Goal: Information Seeking & Learning: Learn about a topic

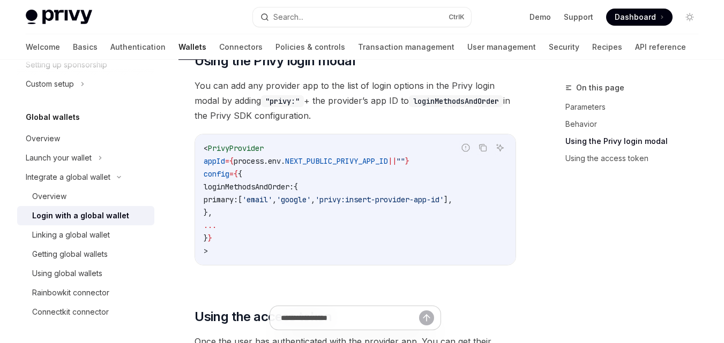
scroll to position [853, 0]
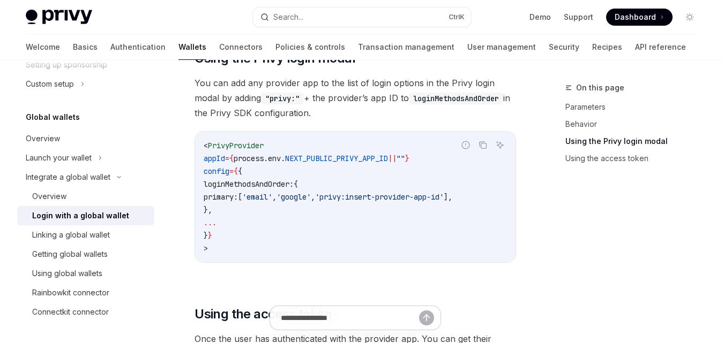
click at [643, 16] on span "Dashboard" at bounding box center [635, 17] width 41 height 11
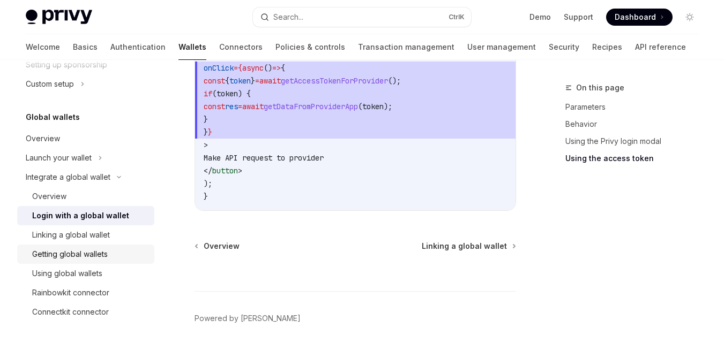
scroll to position [1330, 0]
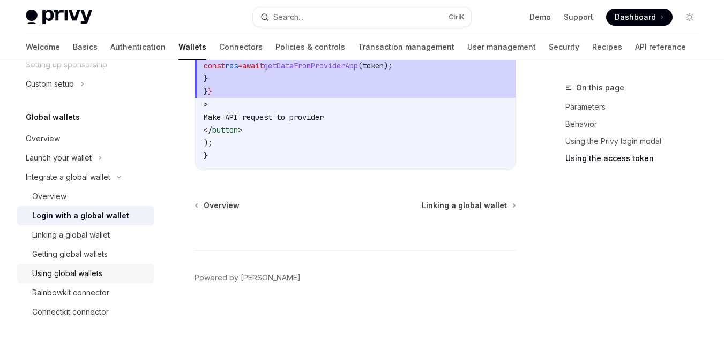
click at [88, 276] on div "Using global wallets" at bounding box center [67, 273] width 70 height 13
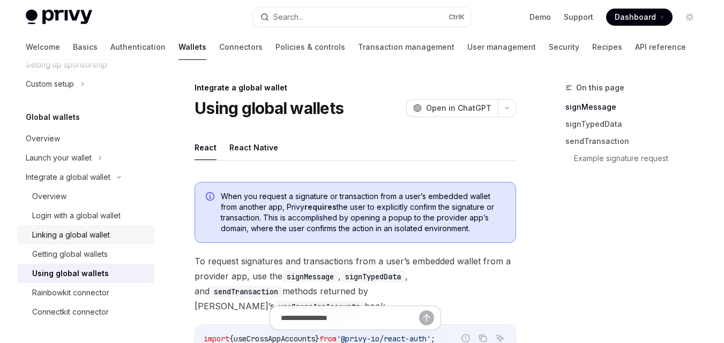
scroll to position [54, 0]
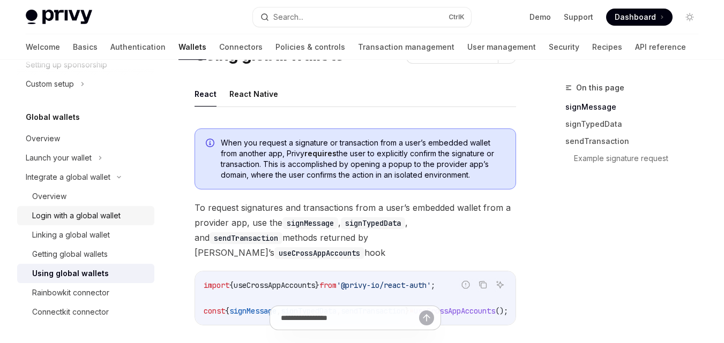
click at [80, 216] on div "Login with a global wallet" at bounding box center [76, 216] width 88 height 13
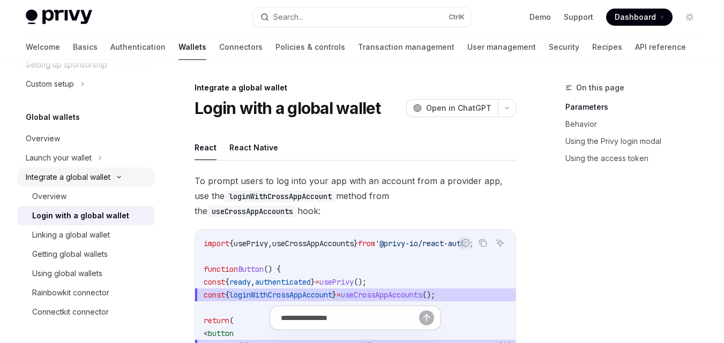
click at [106, 174] on div "Integrate a global wallet" at bounding box center [68, 177] width 85 height 13
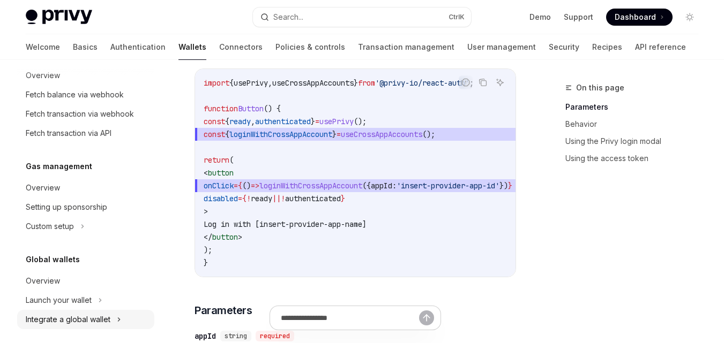
scroll to position [577, 0]
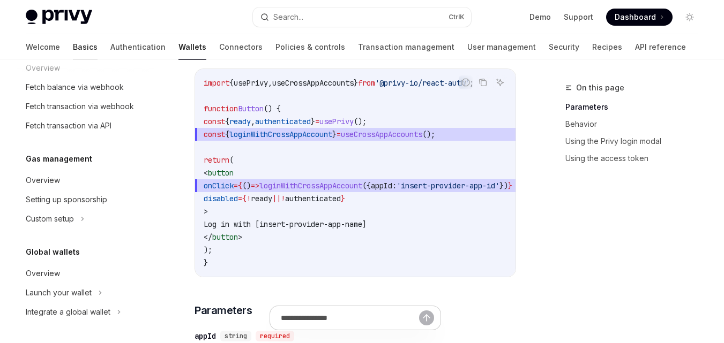
click at [73, 43] on link "Basics" at bounding box center [85, 47] width 25 height 26
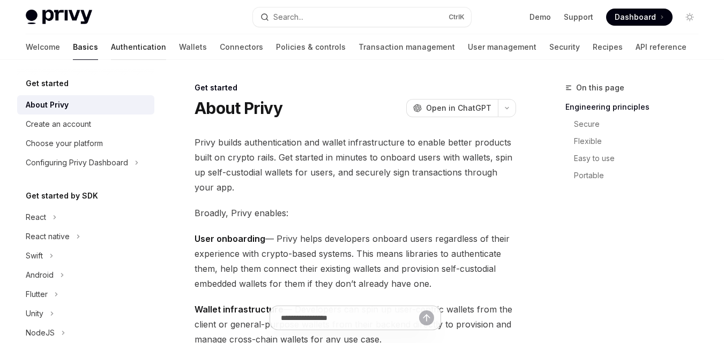
click at [111, 47] on link "Authentication" at bounding box center [138, 47] width 55 height 26
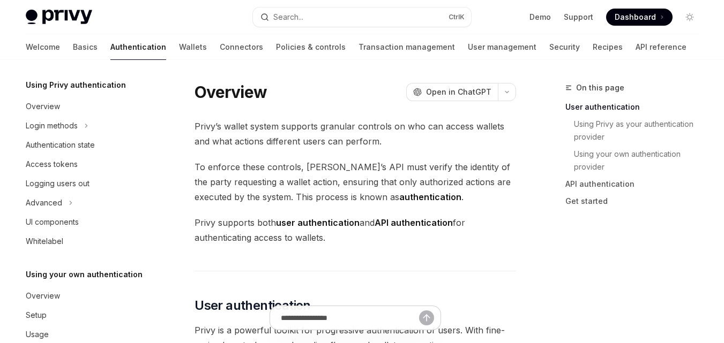
scroll to position [57, 0]
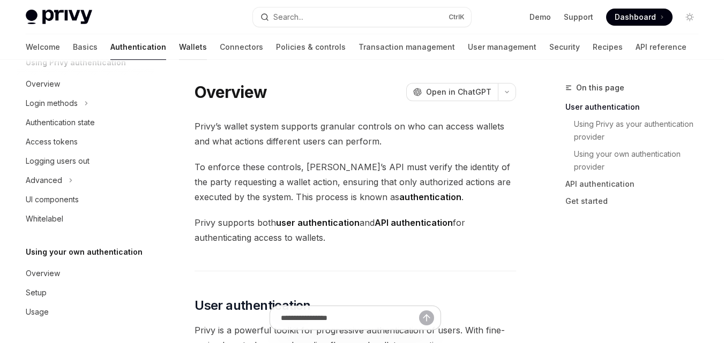
click at [179, 48] on link "Wallets" at bounding box center [193, 47] width 28 height 26
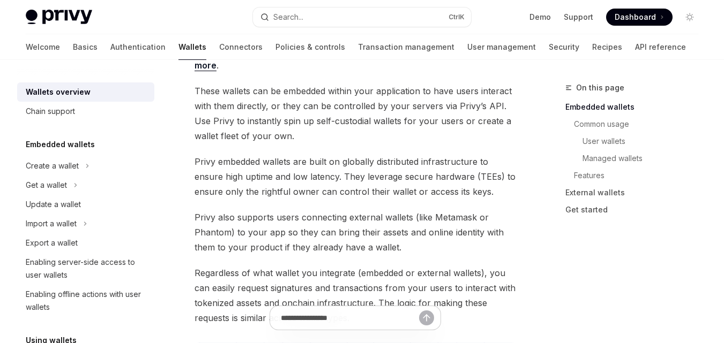
scroll to position [54, 0]
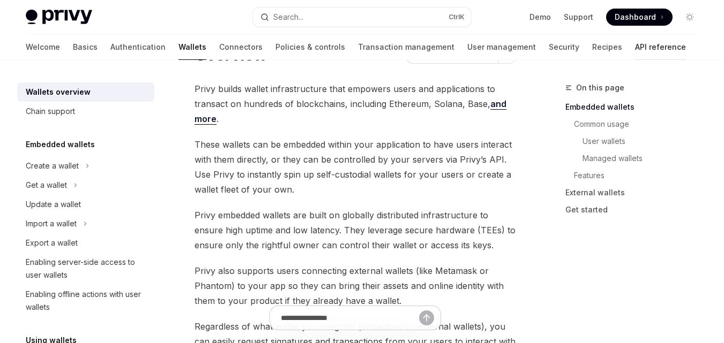
click at [635, 44] on link "API reference" at bounding box center [660, 47] width 51 height 26
type textarea "*"
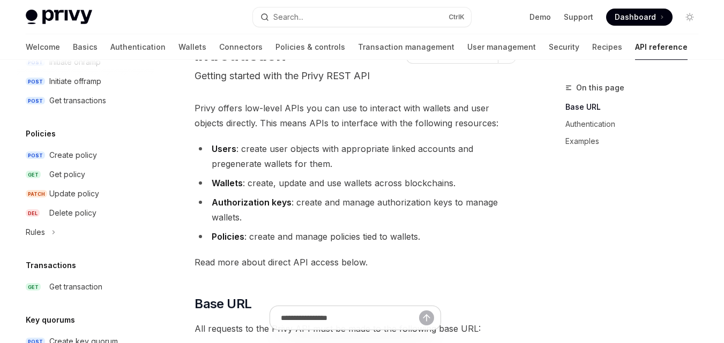
scroll to position [536, 0]
